Goal: Obtain resource: Download file/media

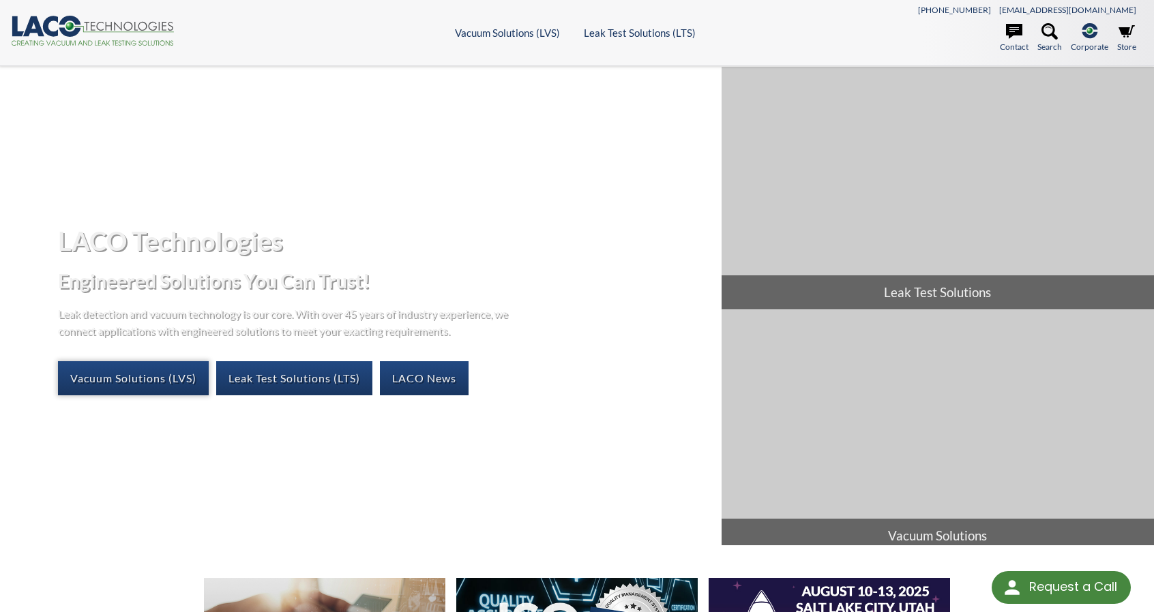
click at [119, 377] on link "Vacuum Solutions (LVS)" at bounding box center [133, 378] width 151 height 34
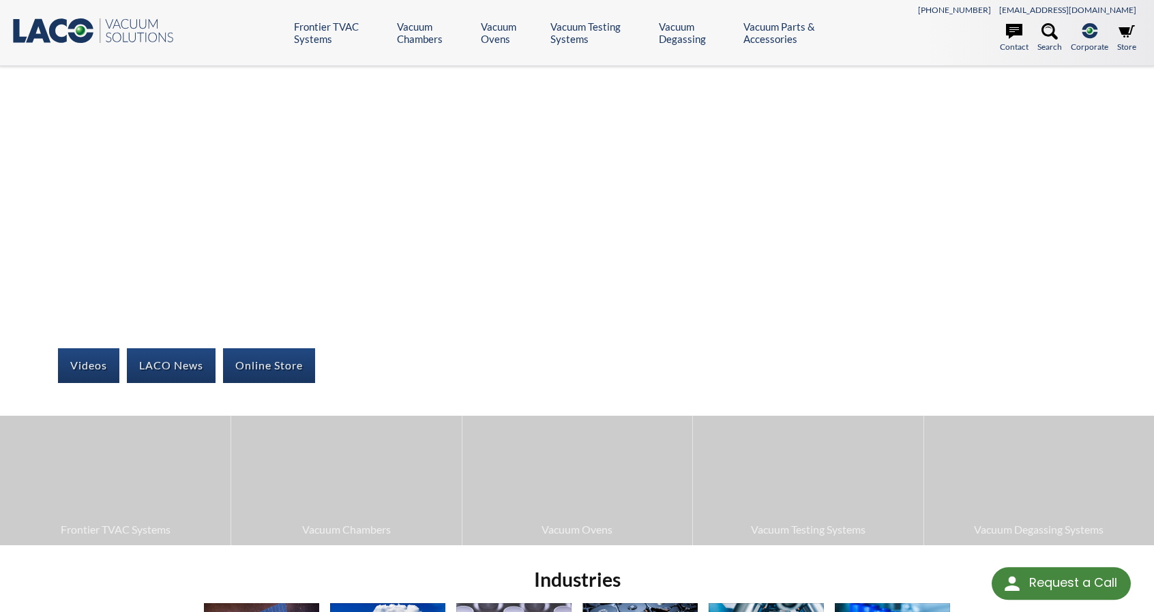
select select "Language Translate Widget"
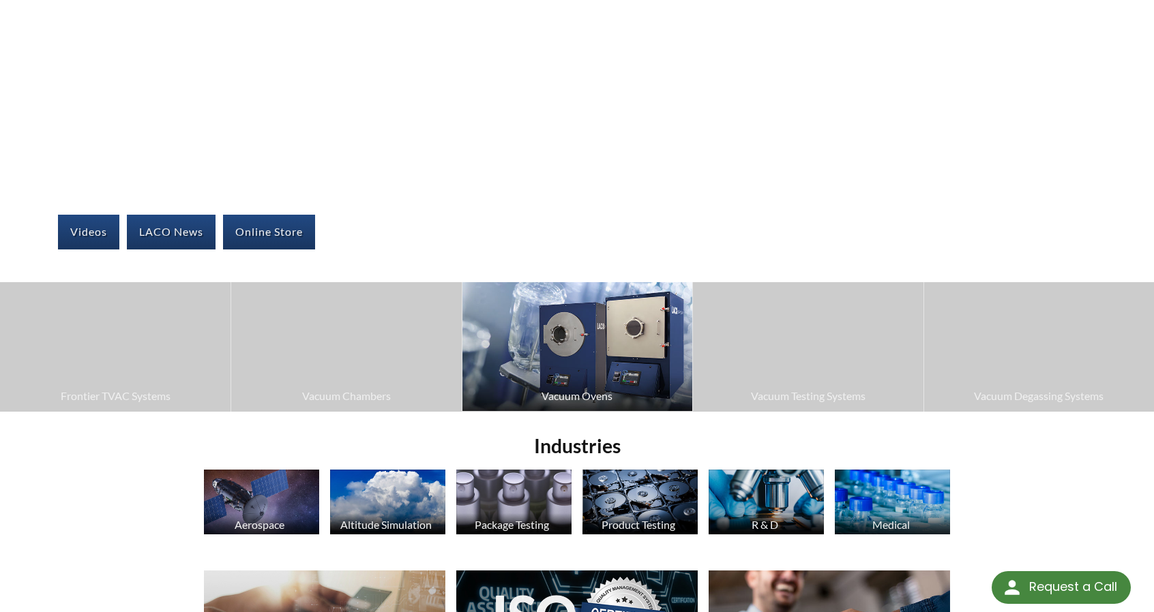
scroll to position [136, 0]
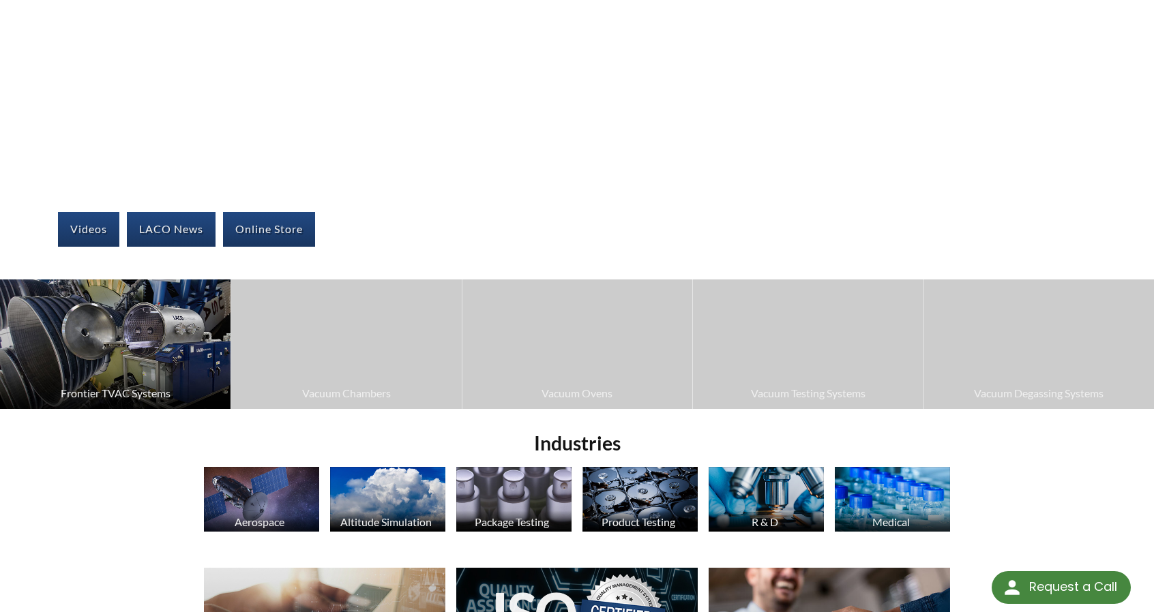
click at [124, 388] on span "Frontier TVAC Systems" at bounding box center [115, 394] width 217 height 18
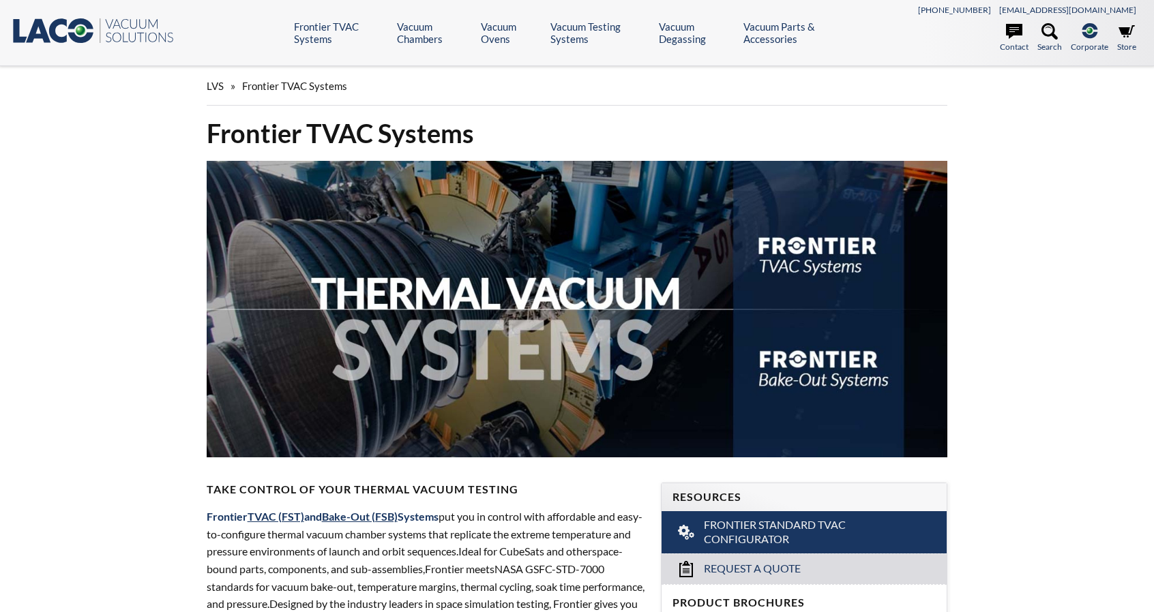
select select "Language Translate Widget"
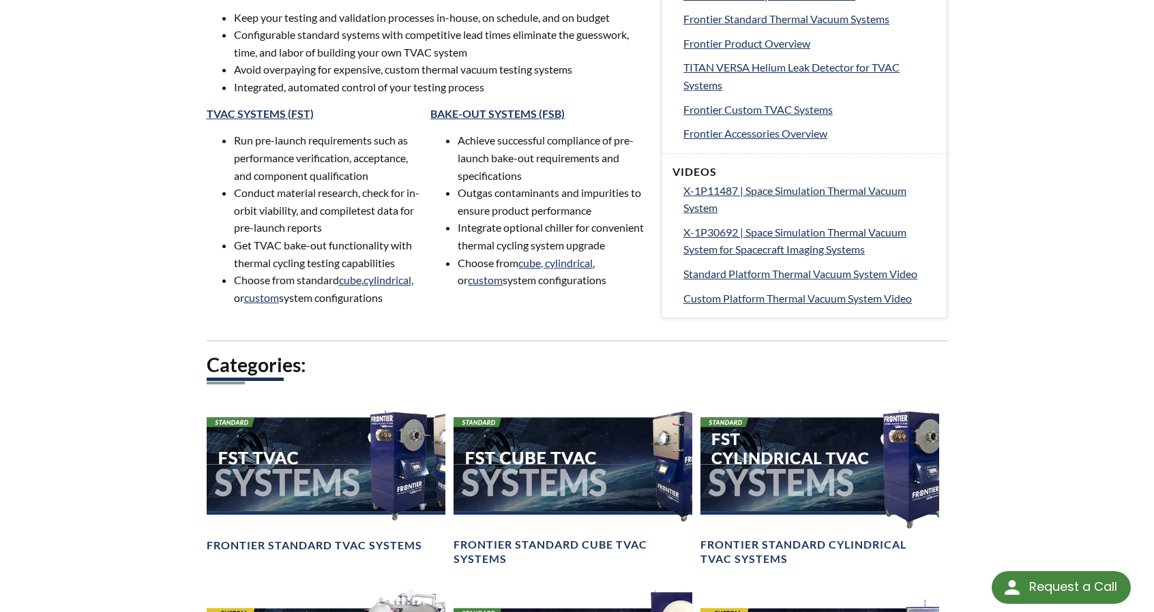
scroll to position [341, 0]
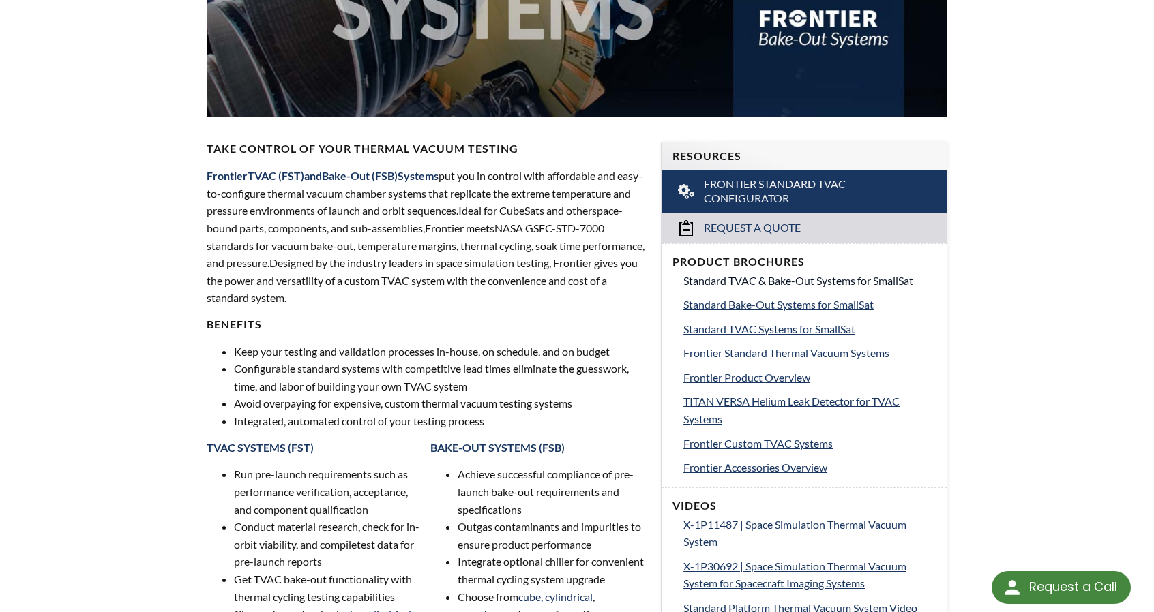
click at [794, 282] on span "Standard TVAC & Bake-Out Systems for SmallSat" at bounding box center [798, 280] width 230 height 13
click at [810, 353] on span "Frontier Standard Thermal Vacuum Systems" at bounding box center [786, 352] width 206 height 13
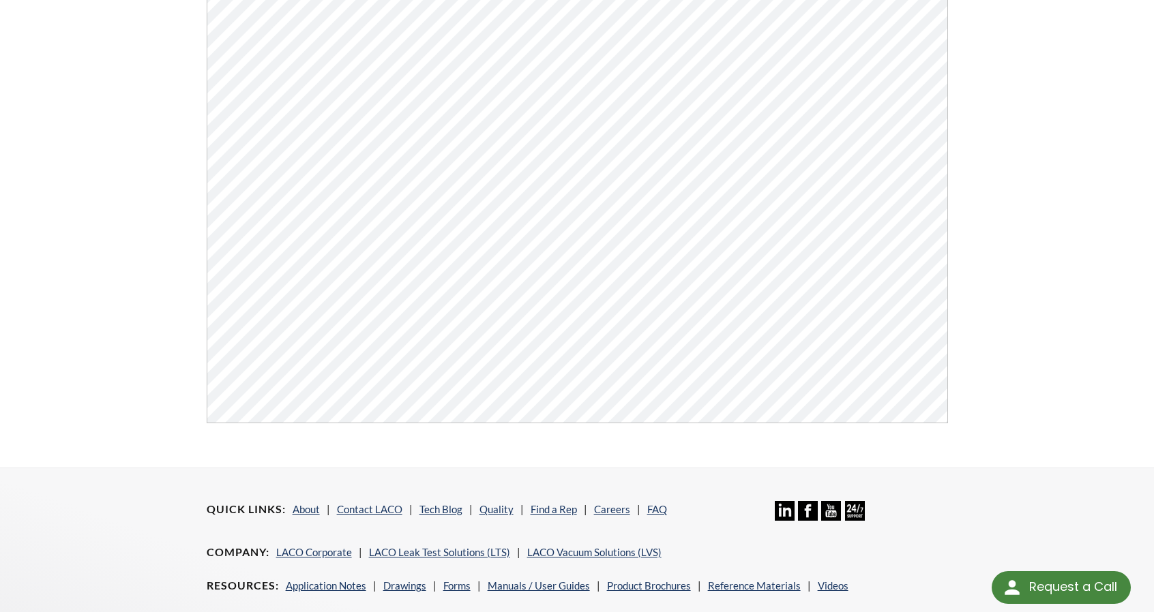
scroll to position [515, 0]
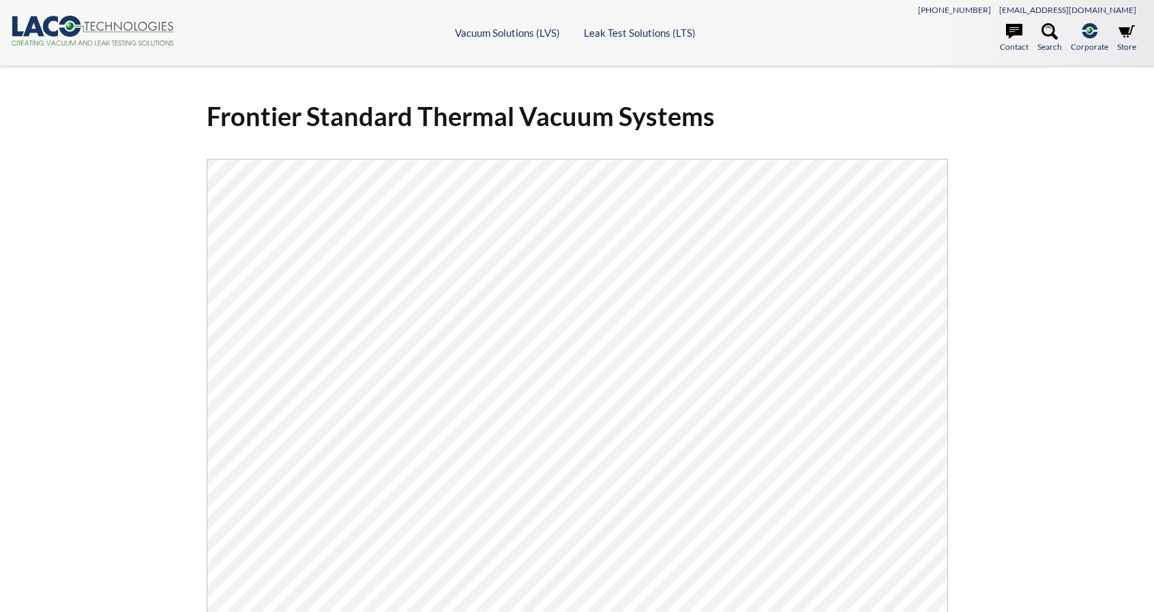
select select "Language Translate Widget"
click at [1031, 297] on div "Frontier Standard Thermal Vacuum Systems Click Here To Download" at bounding box center [577, 441] width 1154 height 750
click at [128, 249] on div "Frontier Standard Thermal Vacuum Systems Click Here To Download" at bounding box center [577, 441] width 1154 height 750
select select "Language Translate Widget"
